Goal: Information Seeking & Learning: Learn about a topic

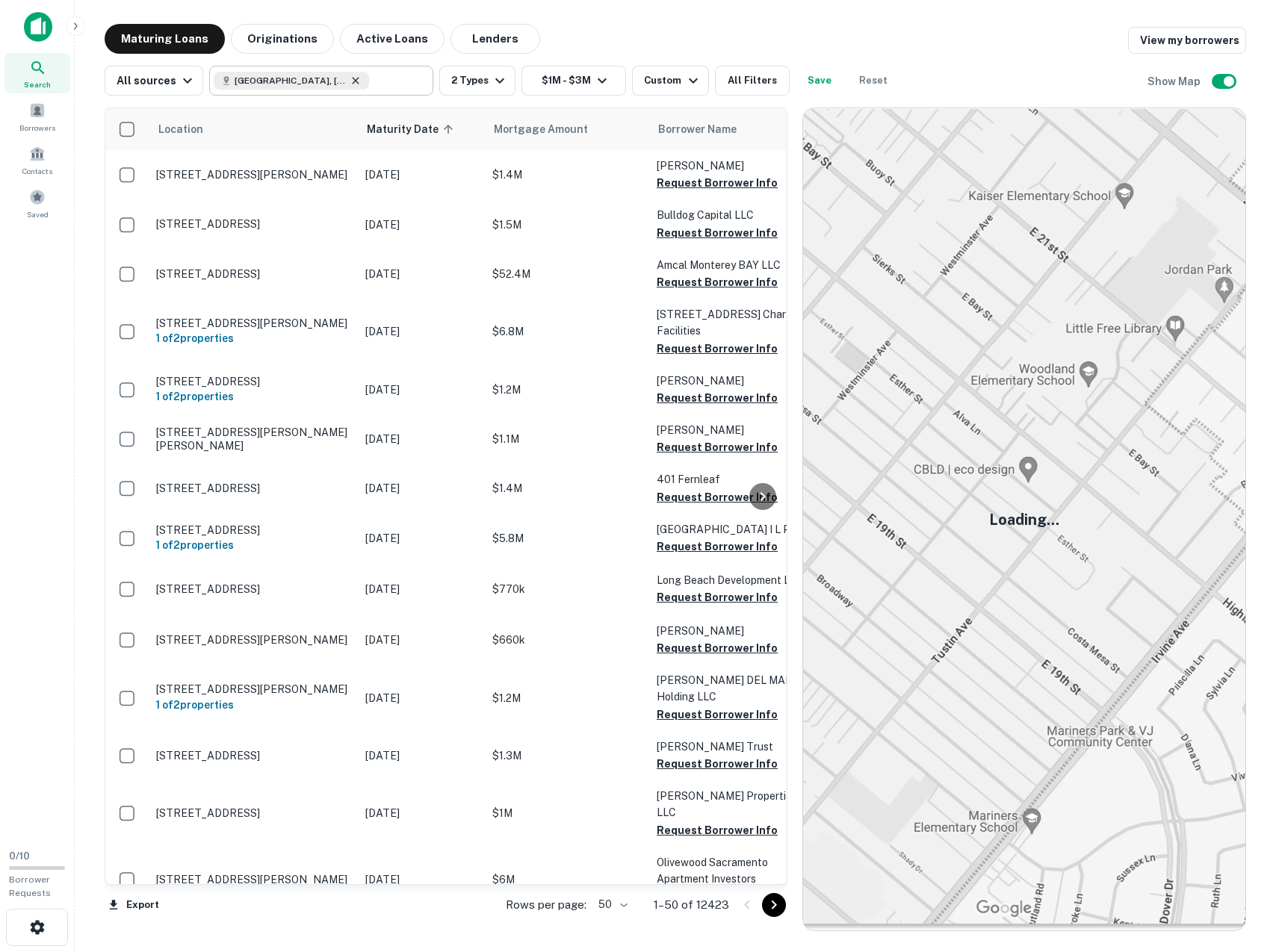
click at [350, 79] on icon at bounding box center [356, 81] width 12 height 12
type input "**********"
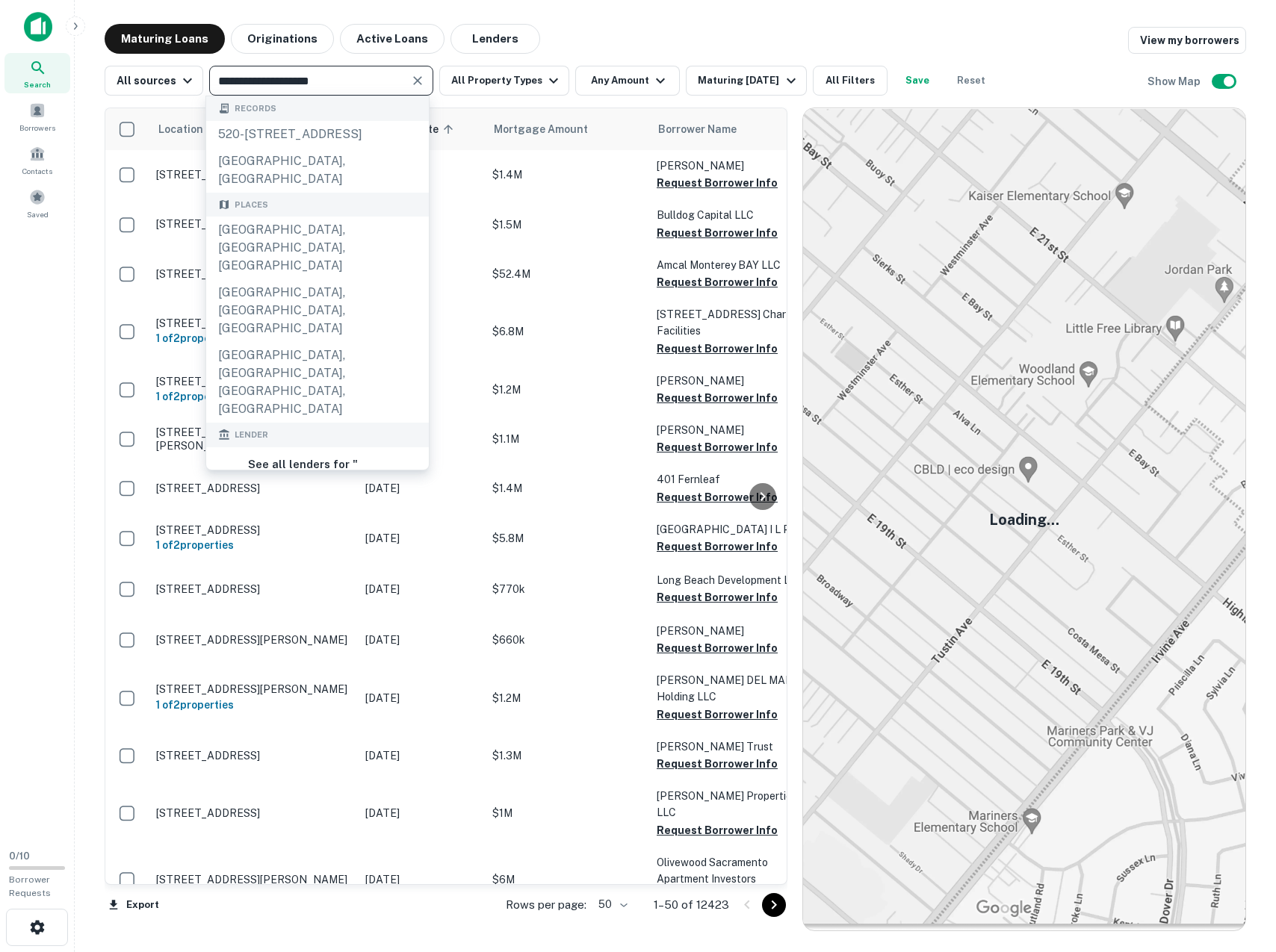
click at [413, 82] on icon "Clear" at bounding box center [418, 81] width 9 height 9
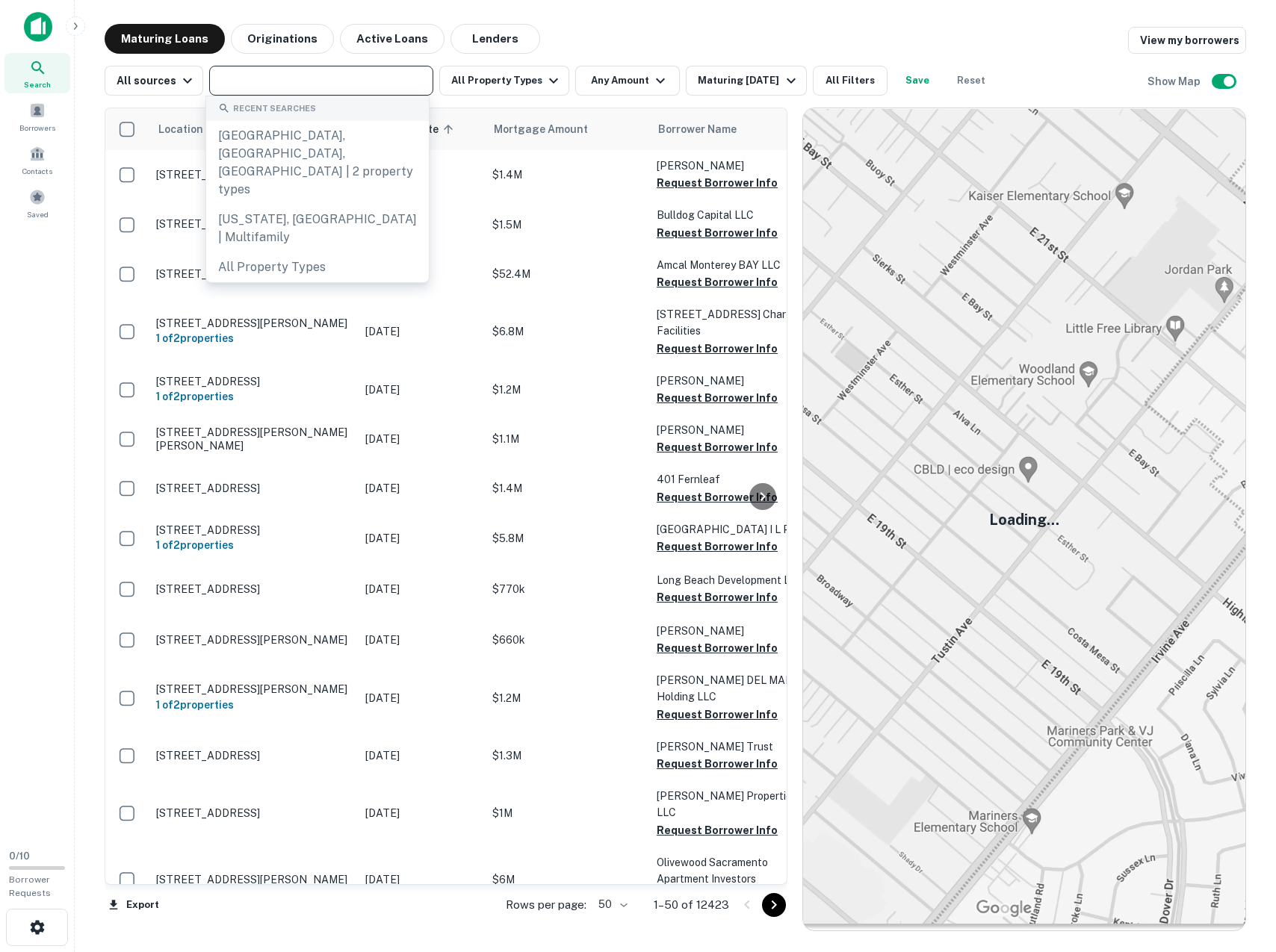
click at [212, 90] on div "​" at bounding box center [321, 80] width 224 height 30
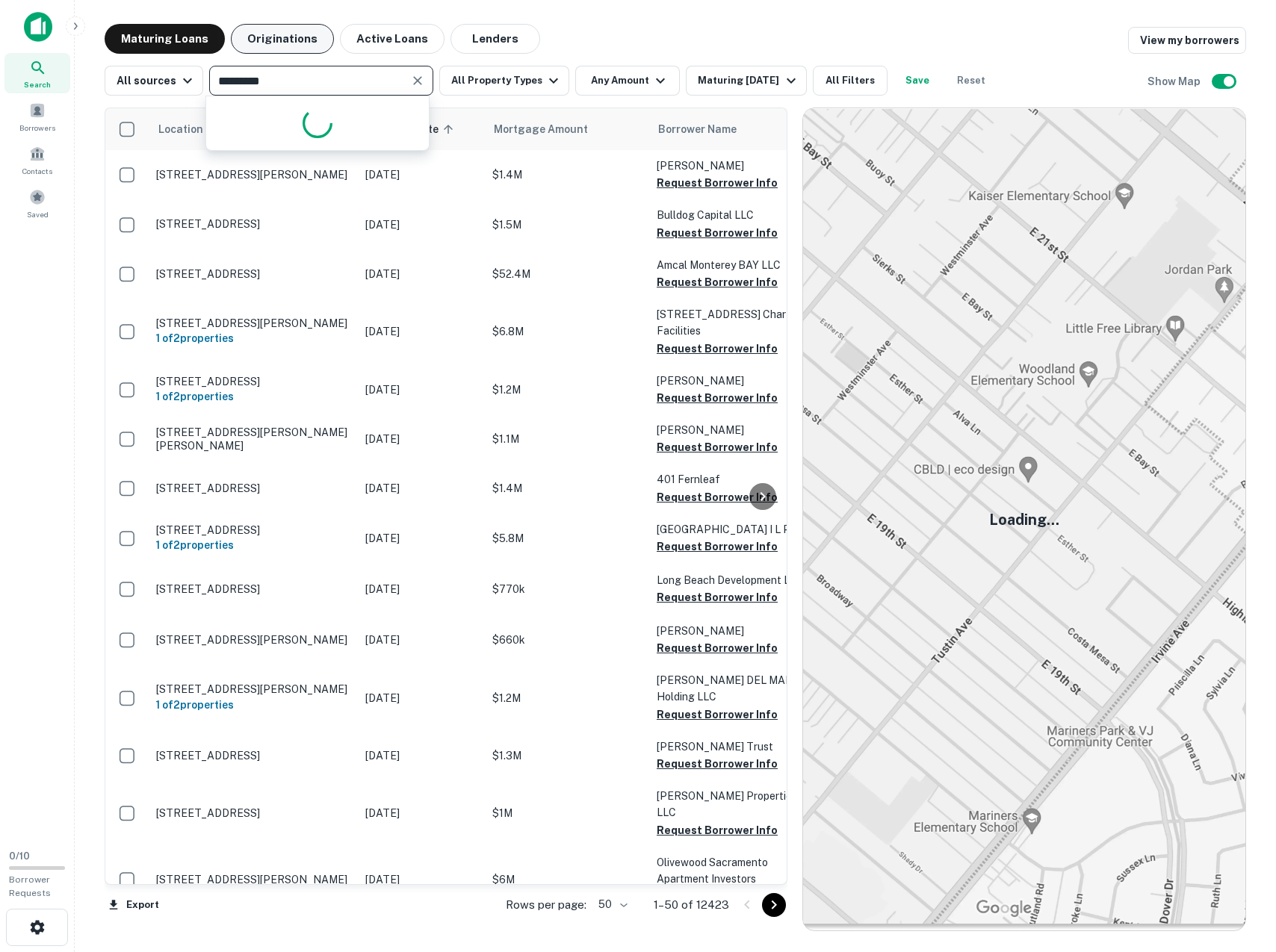
type input "*********"
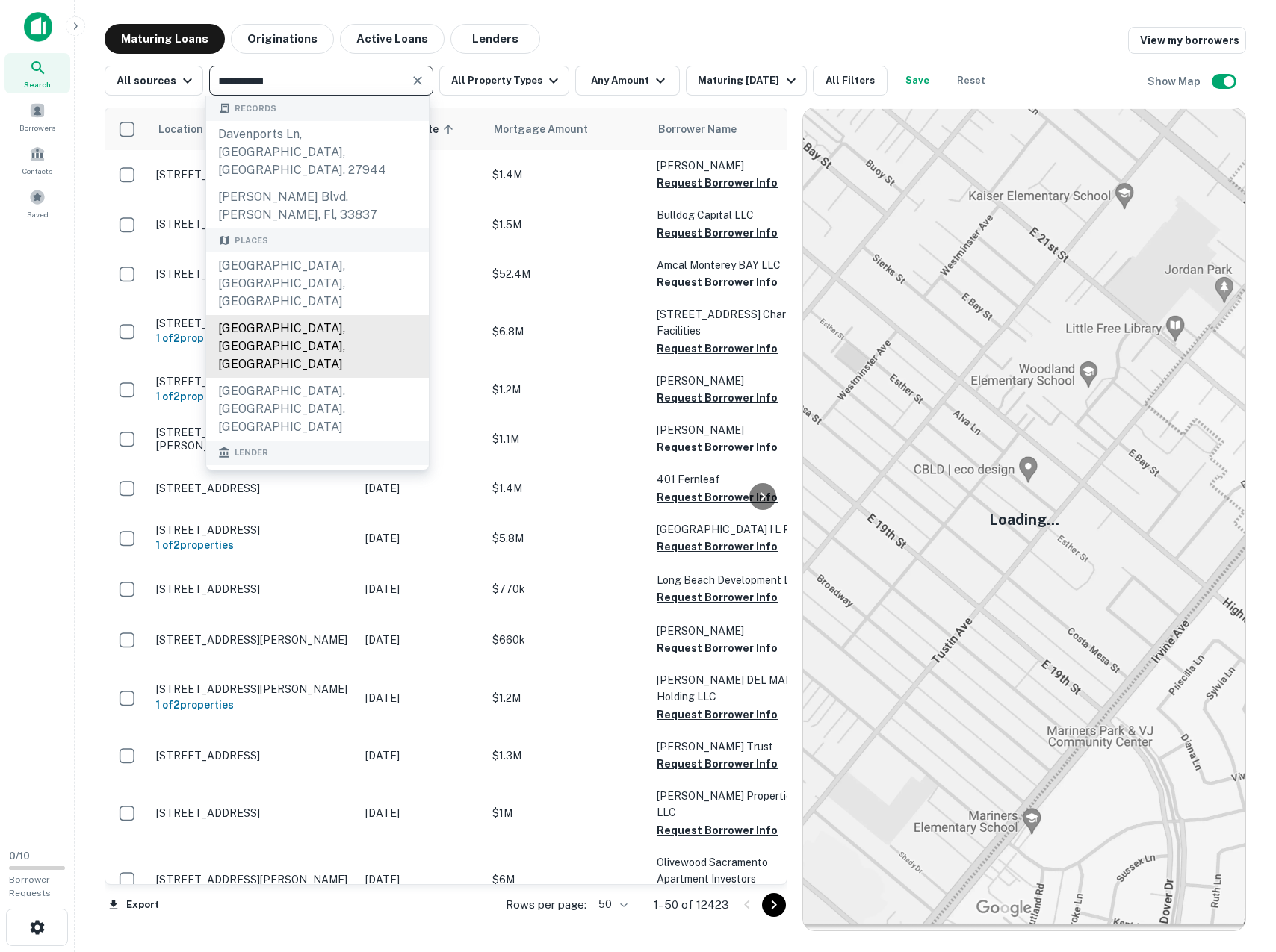
click at [261, 315] on div "[GEOGRAPHIC_DATA], [GEOGRAPHIC_DATA], [GEOGRAPHIC_DATA]" at bounding box center [317, 347] width 223 height 63
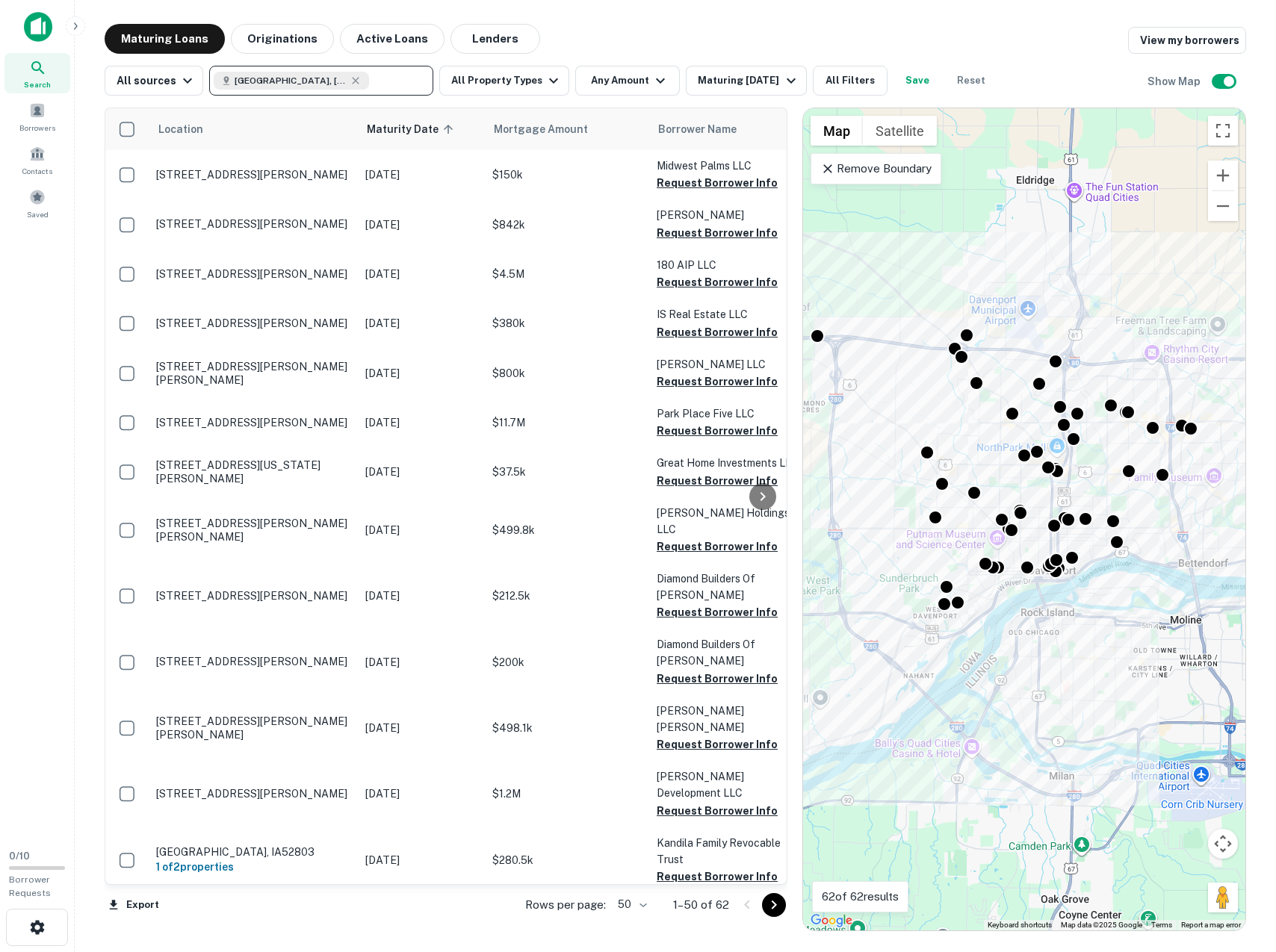
click at [876, 21] on main "Maturing Loans Originations Active Loans Lenders View my borrowers All sources …" at bounding box center [675, 476] width 1201 height 952
click at [487, 38] on button "Lenders" at bounding box center [495, 38] width 90 height 30
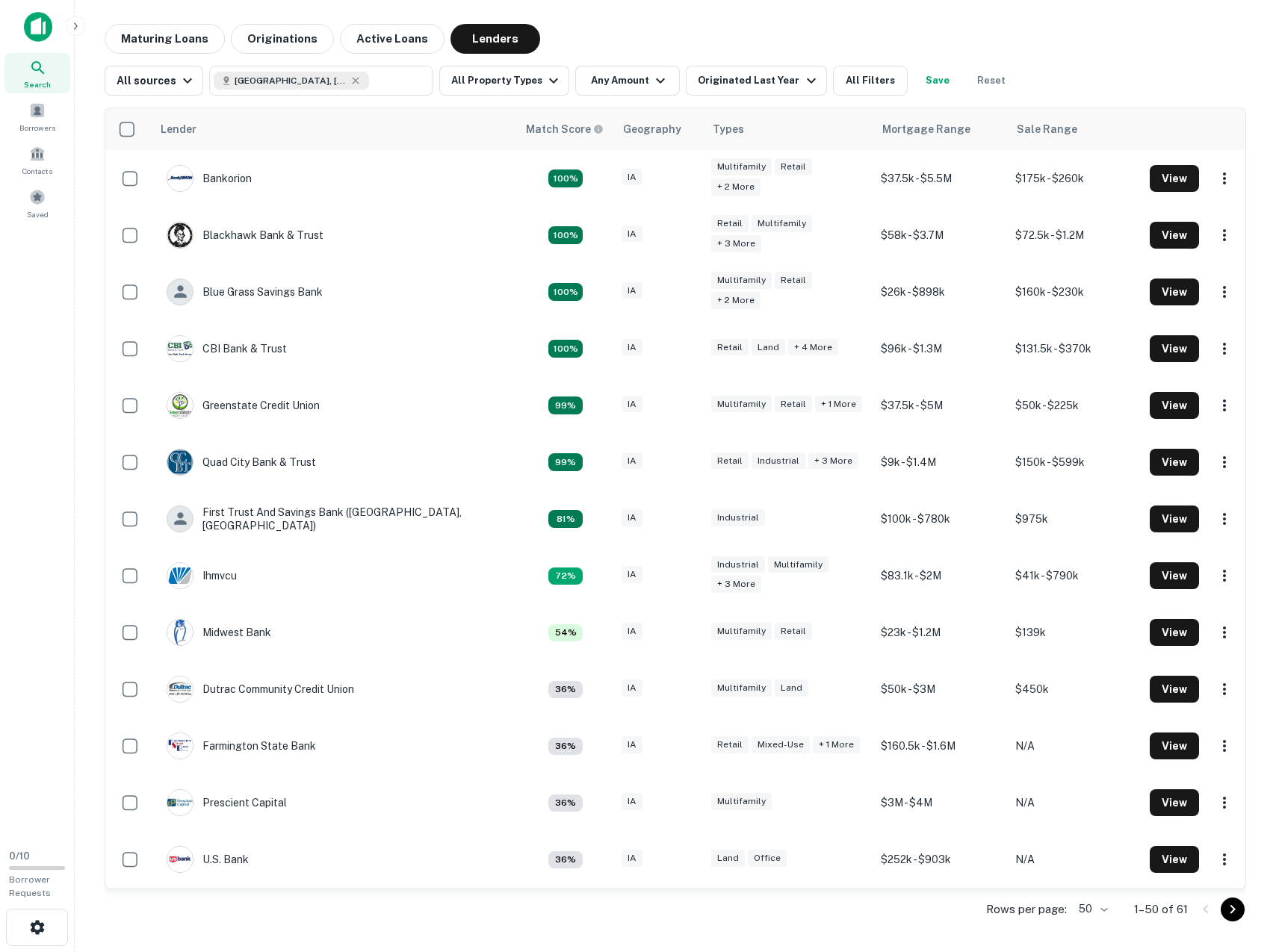
click at [1109, 26] on div "Maturing Loans Originations Active Loans Lenders" at bounding box center [675, 38] width 1141 height 30
click at [925, 86] on button "Save" at bounding box center [938, 80] width 47 height 30
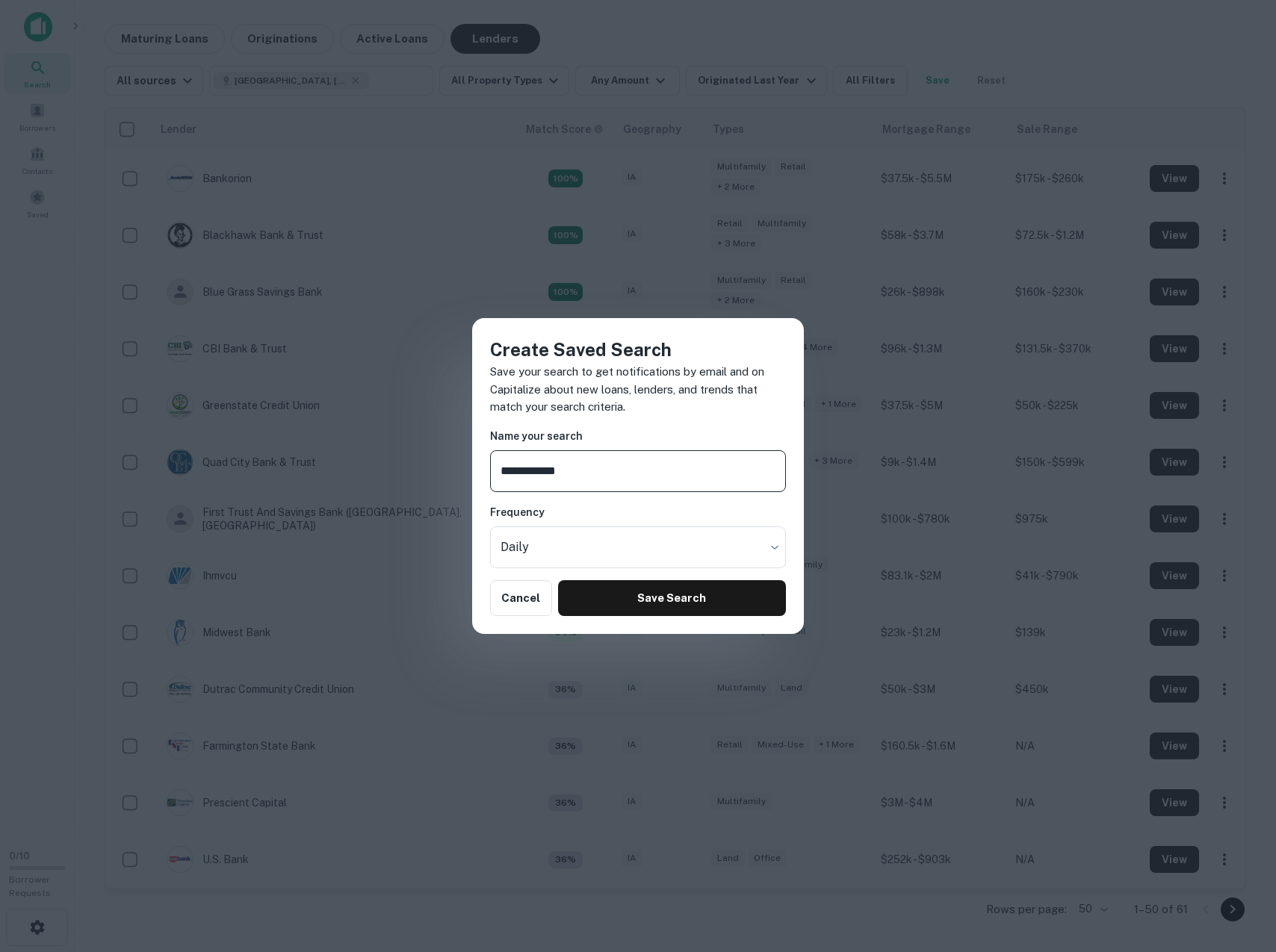
type input "**********"
click at [694, 621] on div "**********" at bounding box center [638, 476] width 331 height 316
click at [695, 602] on button "Save Search" at bounding box center [672, 598] width 228 height 36
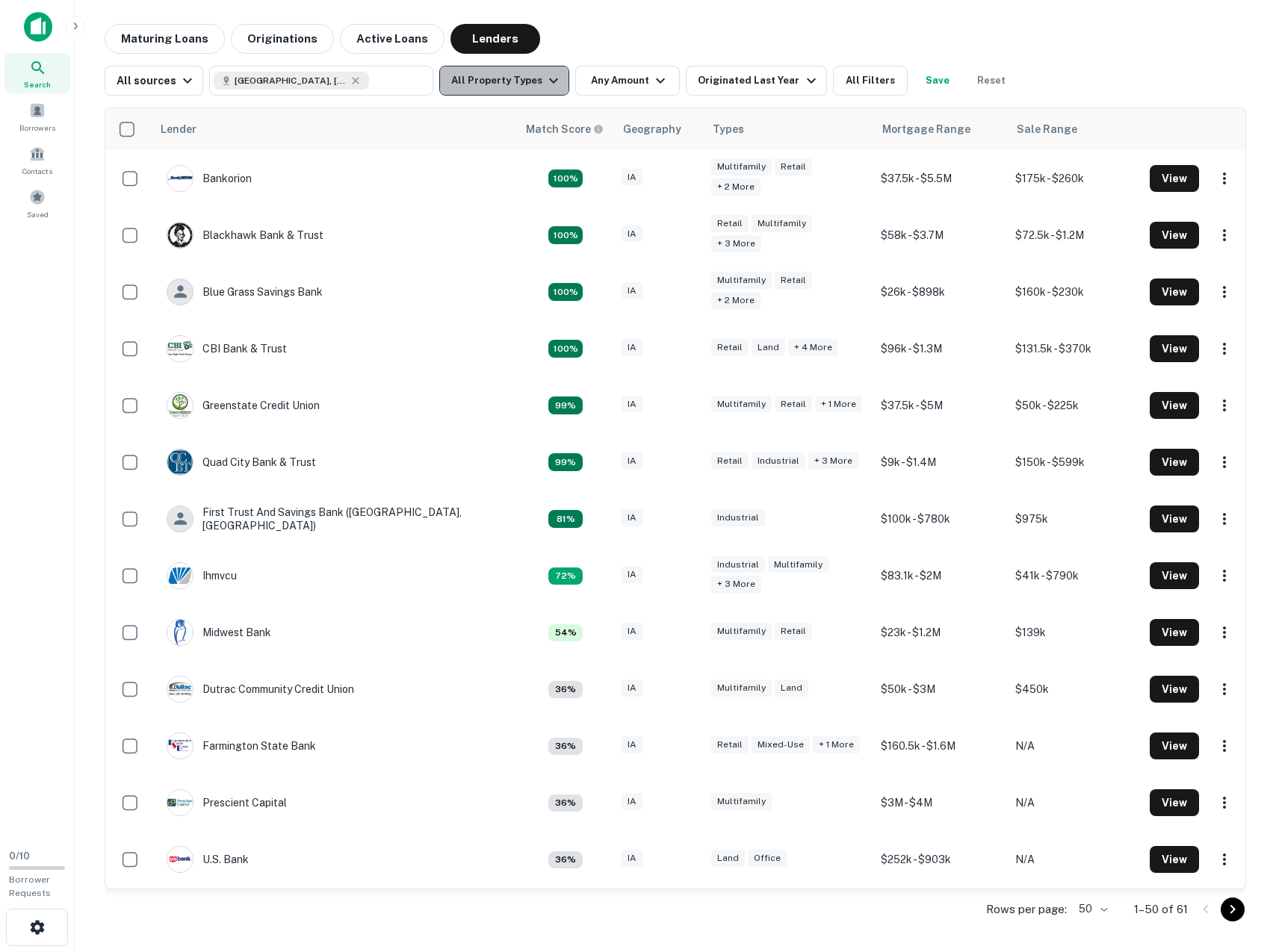
click at [543, 89] on button "All Property Types" at bounding box center [504, 80] width 130 height 30
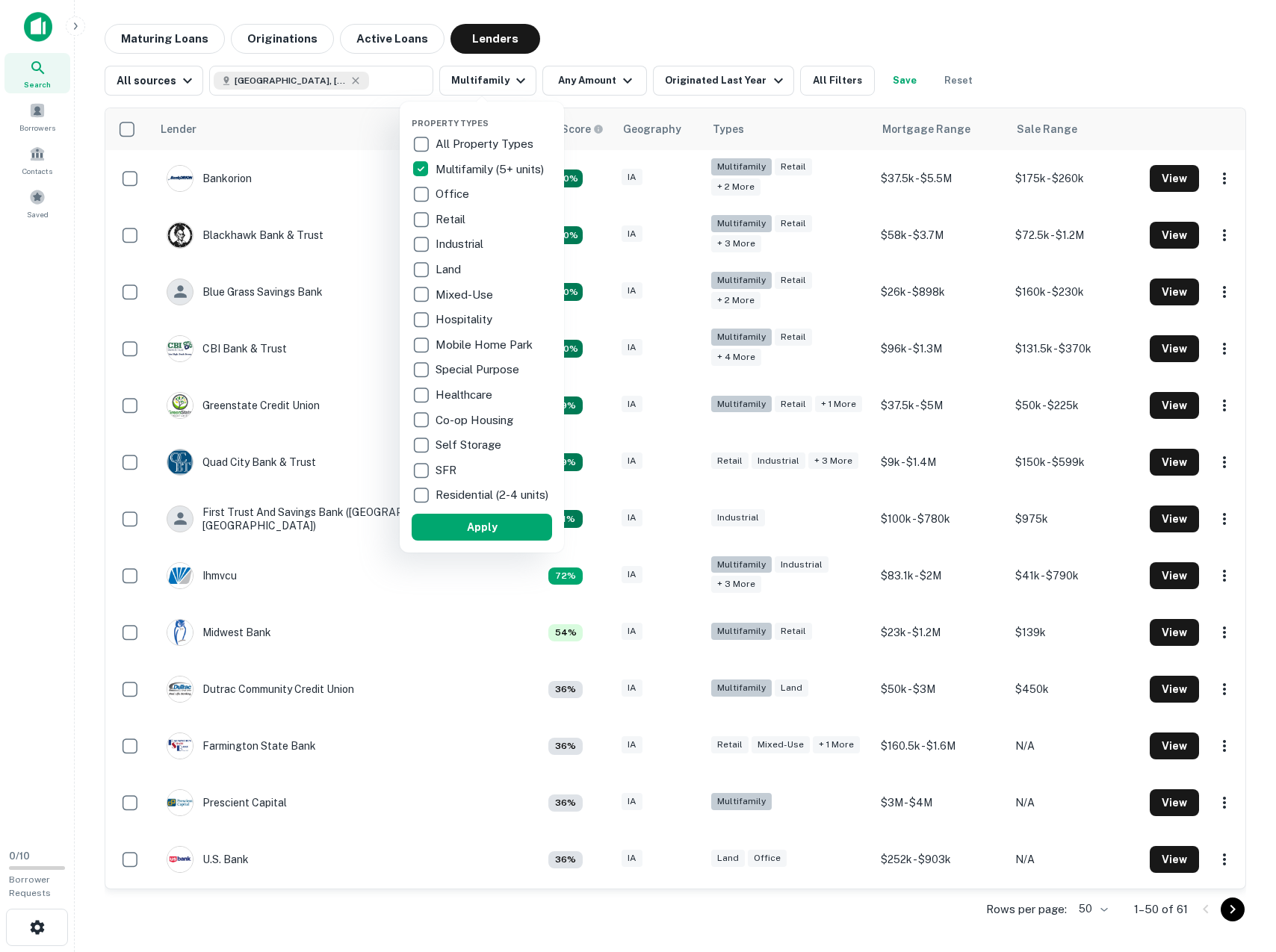
click at [746, 90] on div at bounding box center [638, 476] width 1276 height 952
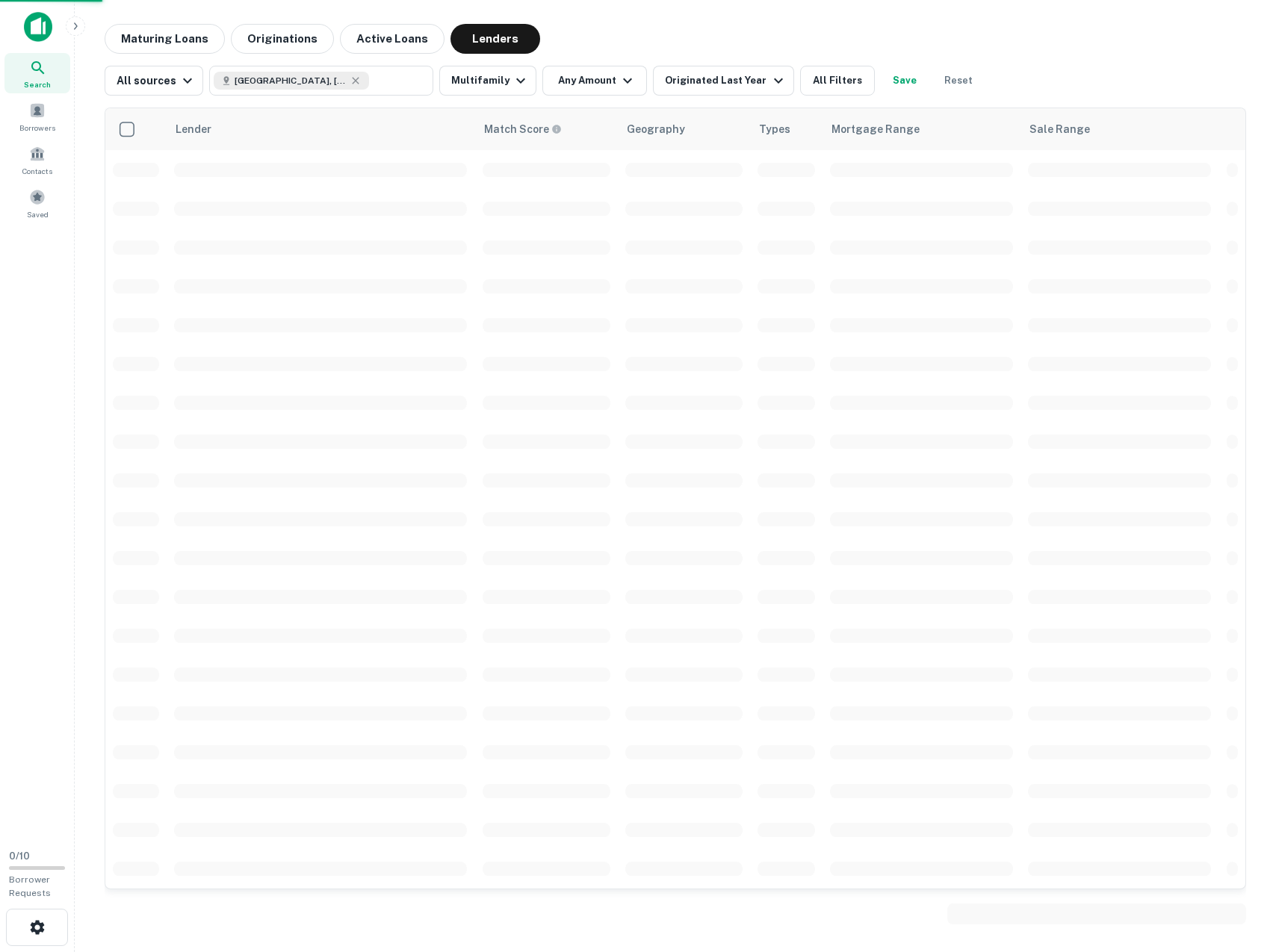
click at [748, 81] on div at bounding box center [638, 476] width 1276 height 952
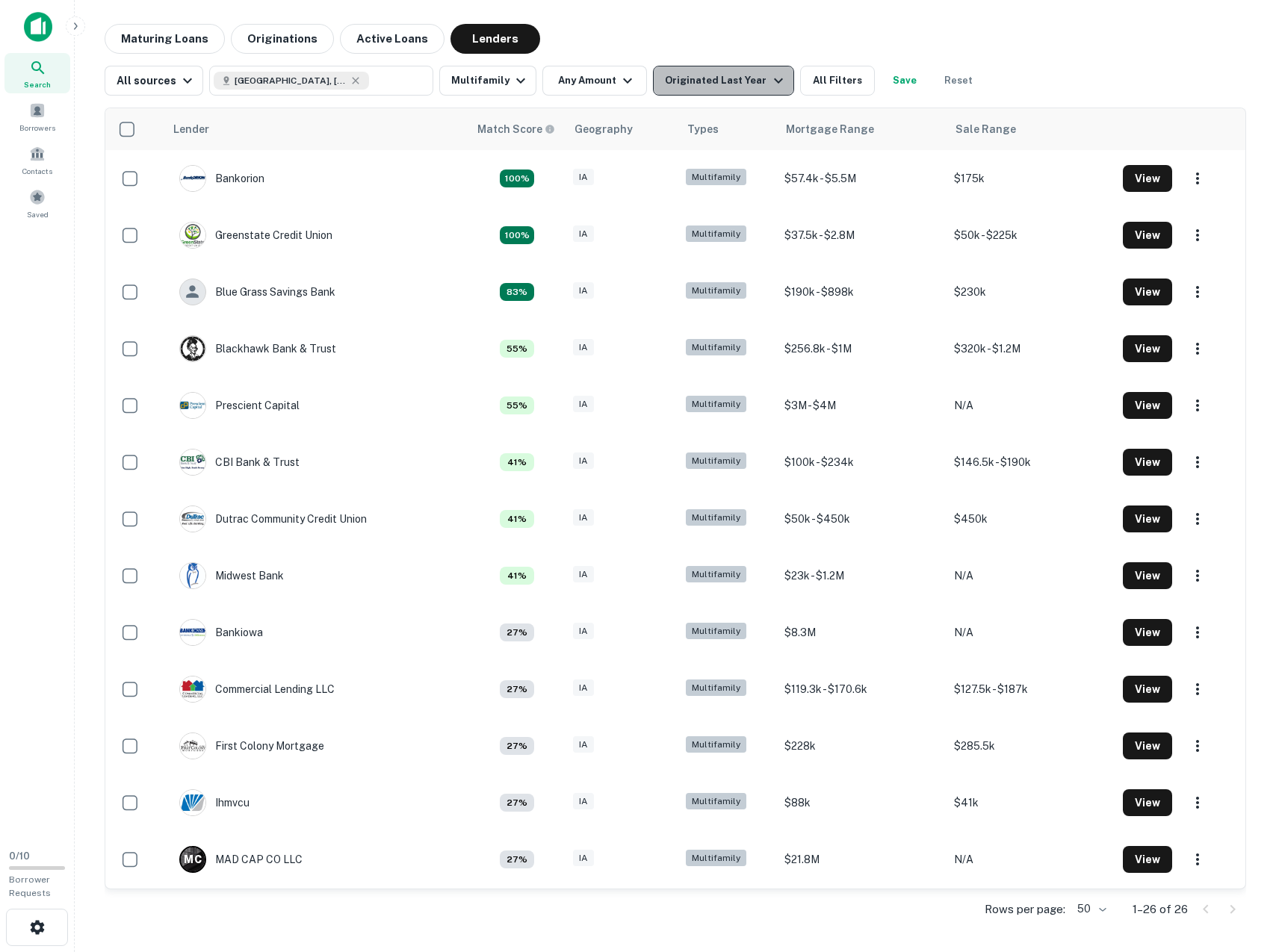
click at [769, 76] on icon "button" at bounding box center [778, 80] width 18 height 18
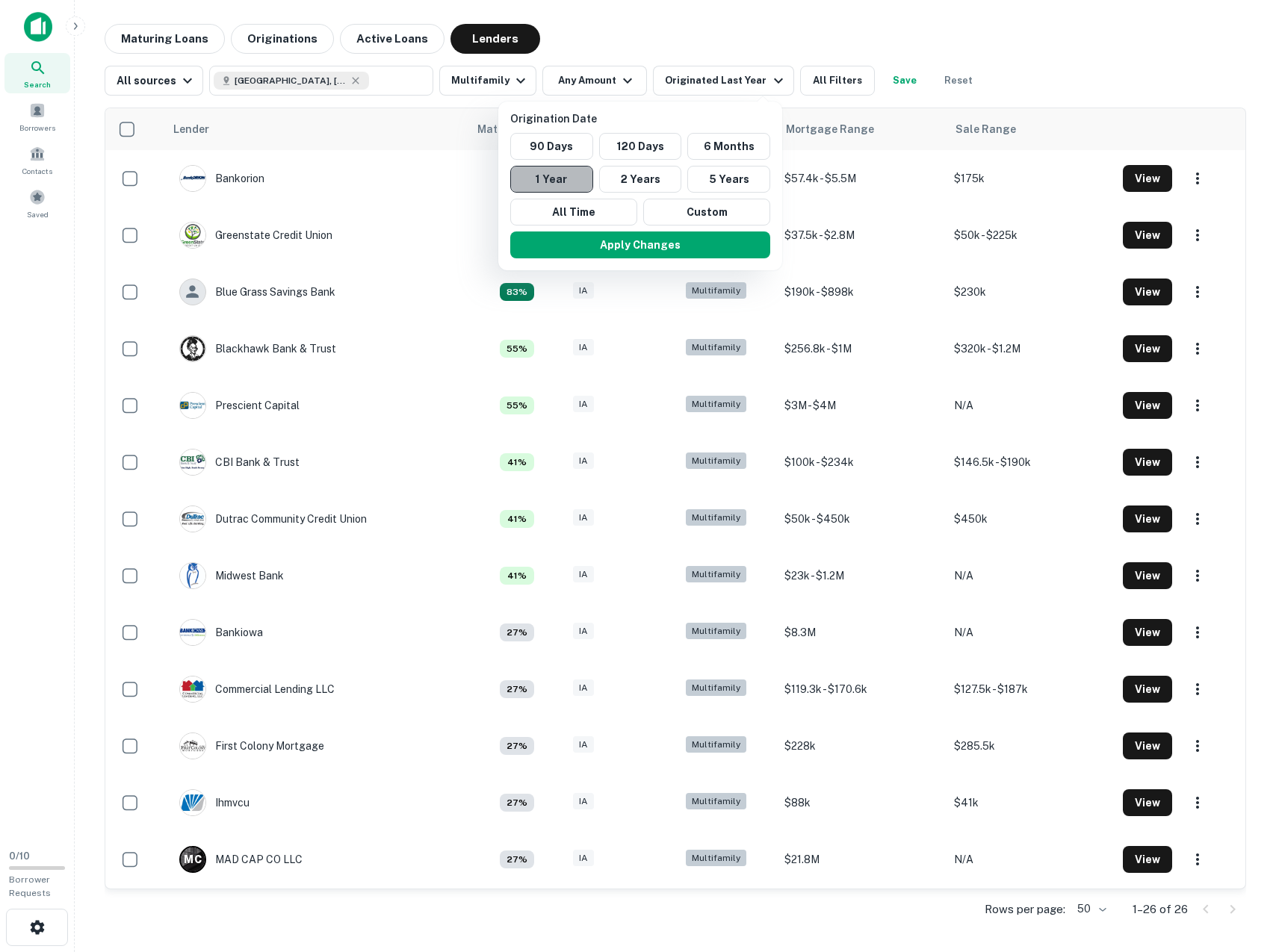
click at [564, 181] on button "1 Year" at bounding box center [552, 179] width 83 height 27
click at [631, 246] on button "Apply Changes" at bounding box center [641, 245] width 260 height 27
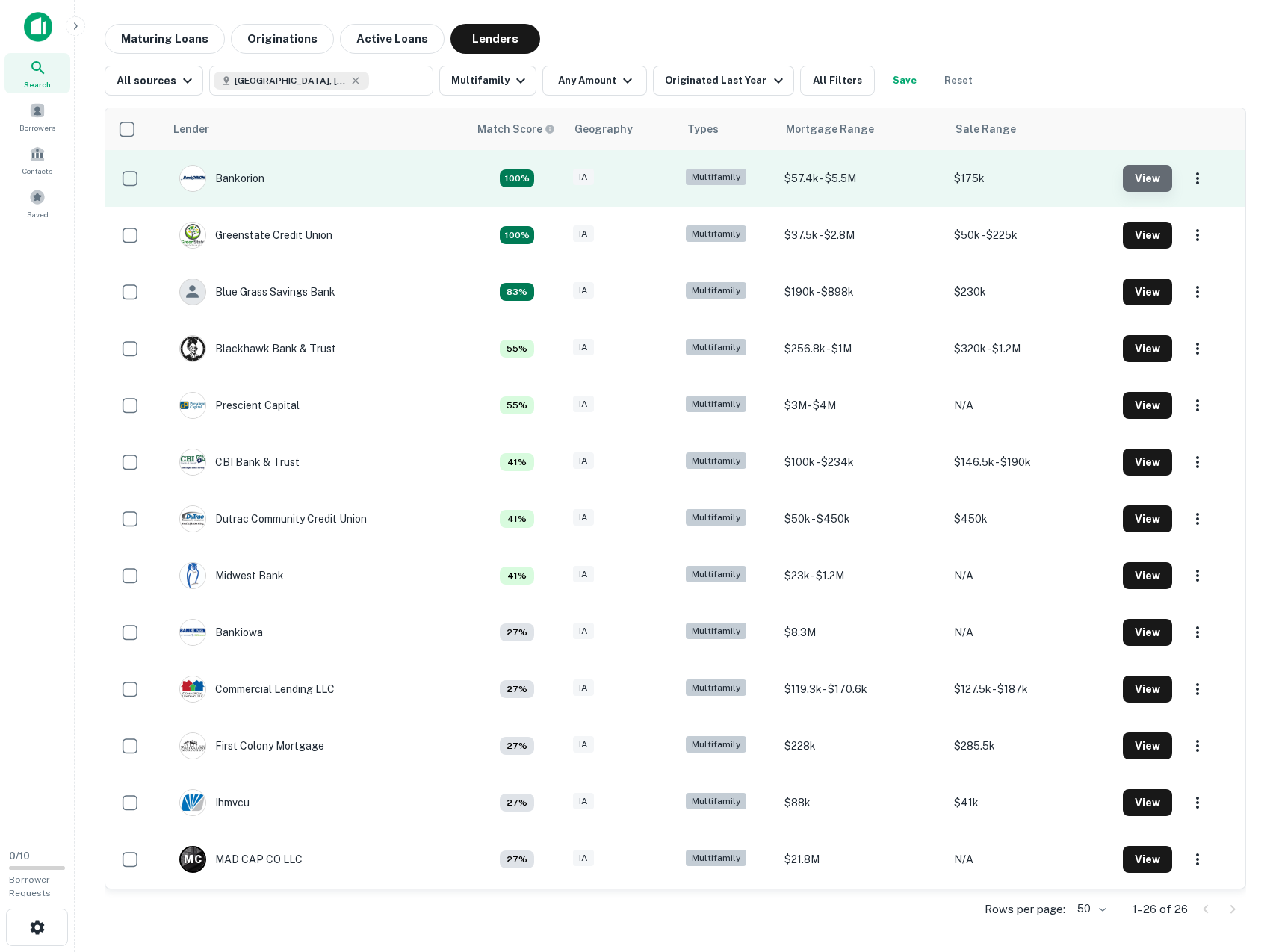
click at [1147, 186] on button "View" at bounding box center [1147, 178] width 49 height 27
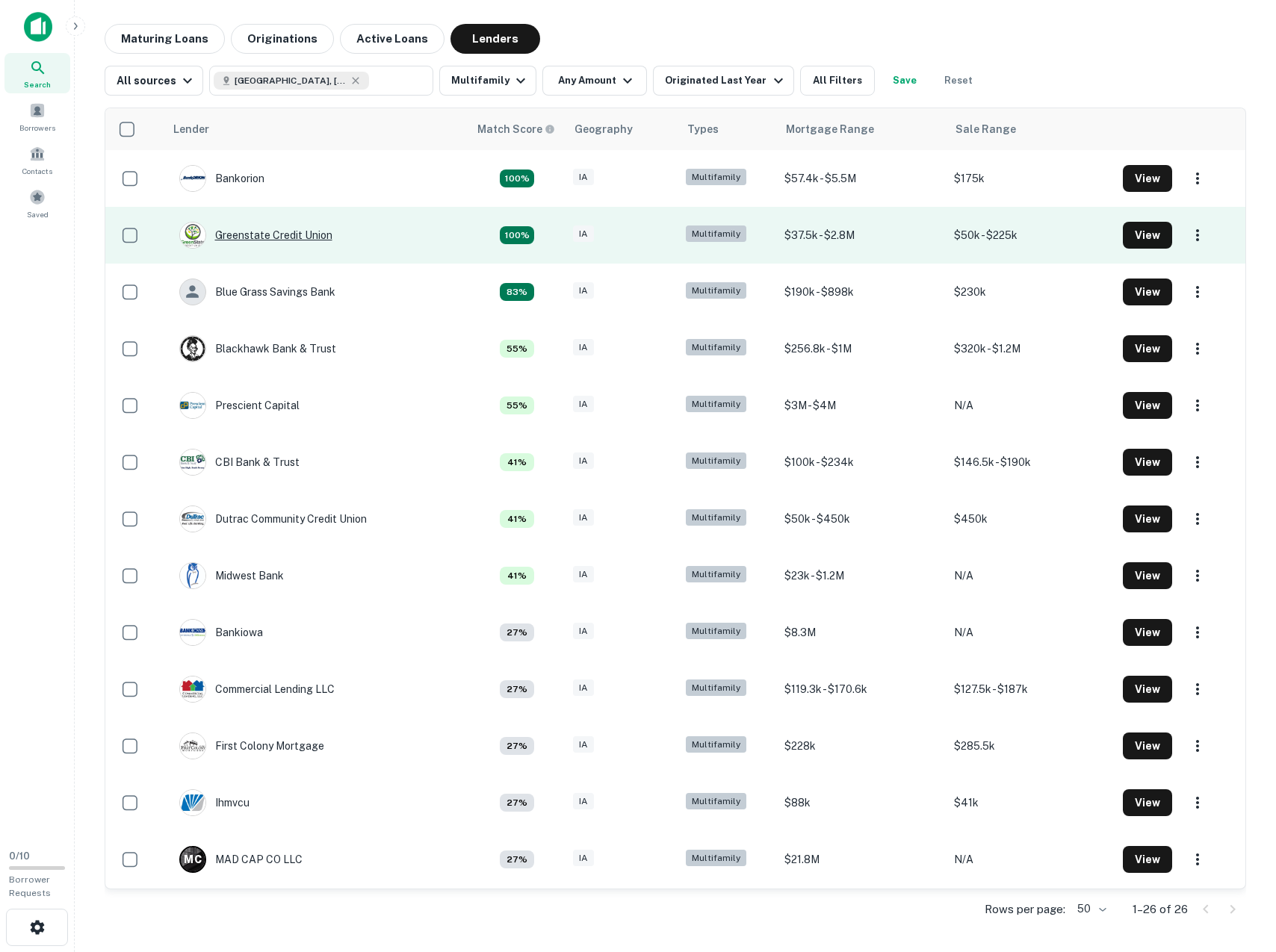
click at [296, 233] on div "Greenstate Credit Union" at bounding box center [256, 235] width 153 height 27
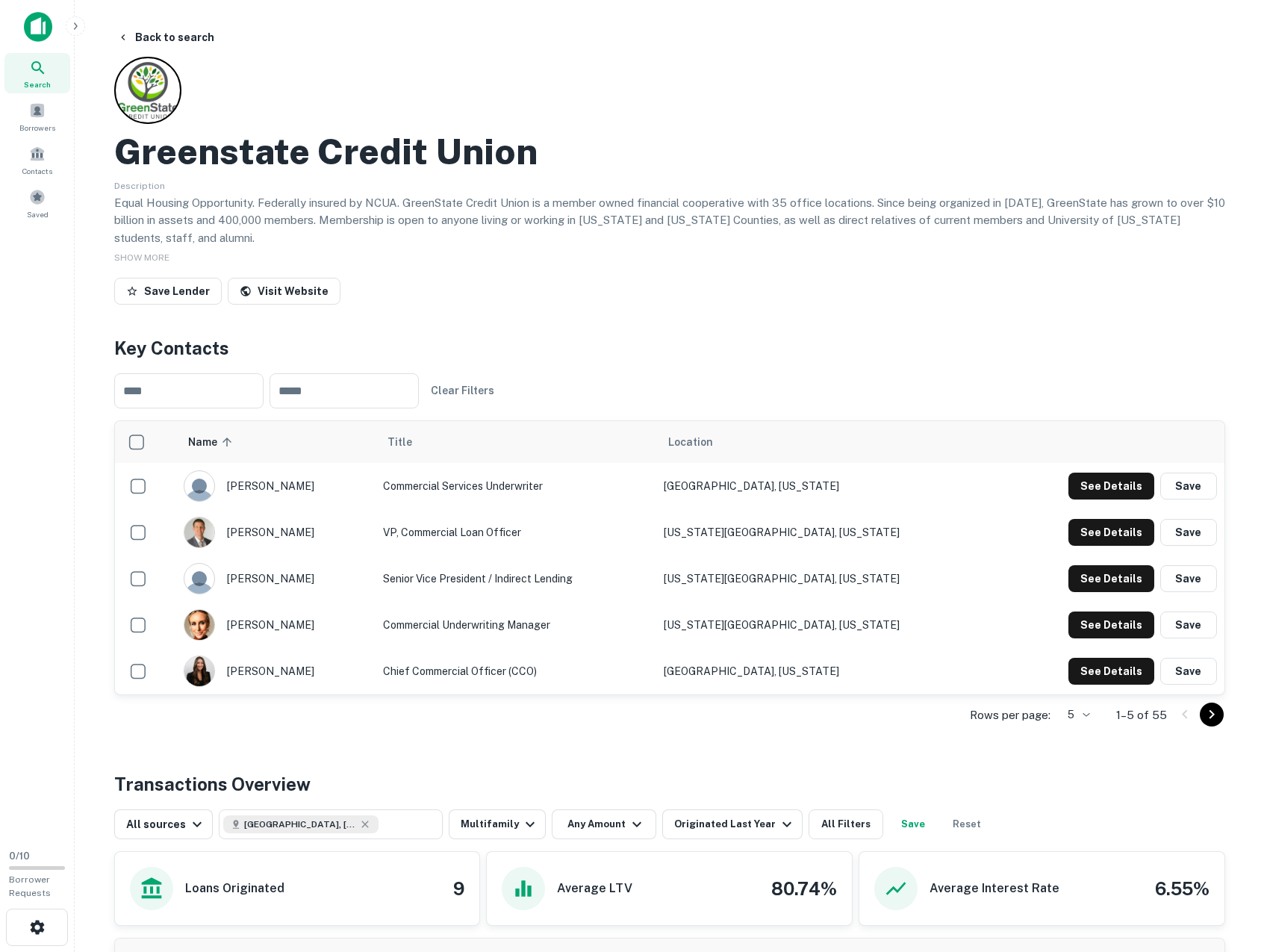
click at [805, 259] on div "Greenstate Credit Union Description Equal Housing Opportunity. Federally insure…" at bounding box center [669, 184] width 1111 height 254
click at [933, 256] on div "Greenstate Credit Union Description Equal Housing Opportunity. Federally insure…" at bounding box center [669, 184] width 1111 height 254
